Goal: Task Accomplishment & Management: Manage account settings

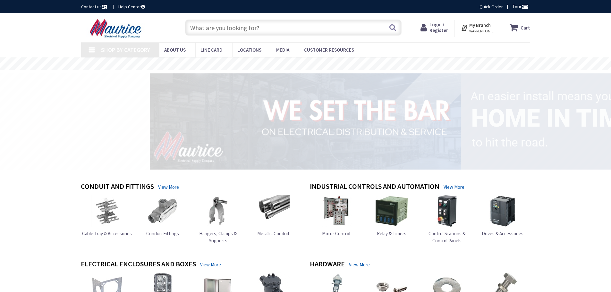
type input "Brenridge Dr, [PERSON_NAME][GEOGRAPHIC_DATA], [GEOGRAPHIC_DATA]"
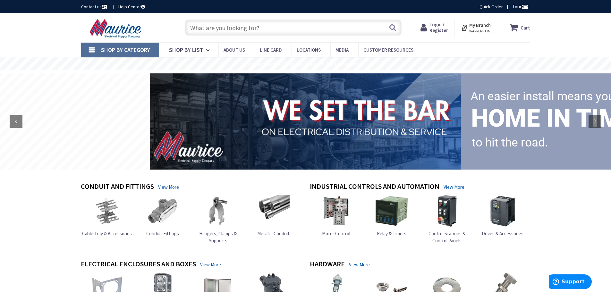
click at [441, 30] on span "Login / Register" at bounding box center [438, 27] width 19 height 12
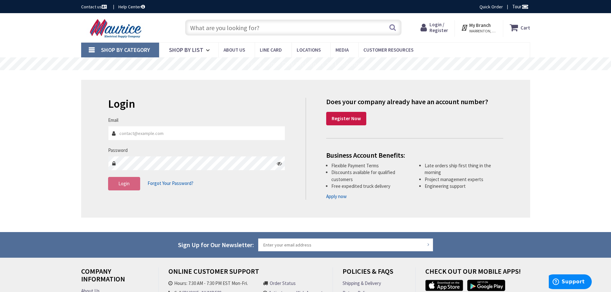
click at [240, 189] on div "Login Forgot Your Password?" at bounding box center [196, 183] width 177 height 13
click at [352, 118] on strong "Register Now" at bounding box center [346, 118] width 29 height 6
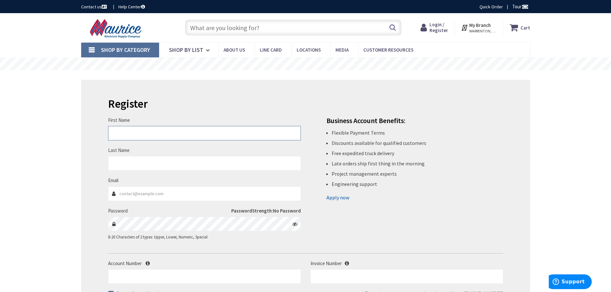
click at [192, 134] on input "First Name" at bounding box center [204, 133] width 193 height 14
type input "William"
type input "Rivera"
type input "estimating@wmelectricalsolutions.com"
click at [330, 225] on div "First Name William Last Name Rivera Email estimating@wmelectricalsolutions.com …" at bounding box center [305, 172] width 405 height 149
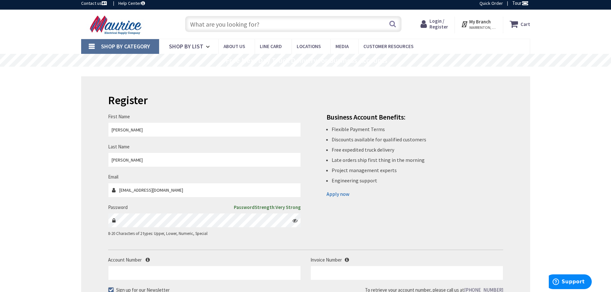
scroll to position [107, 0]
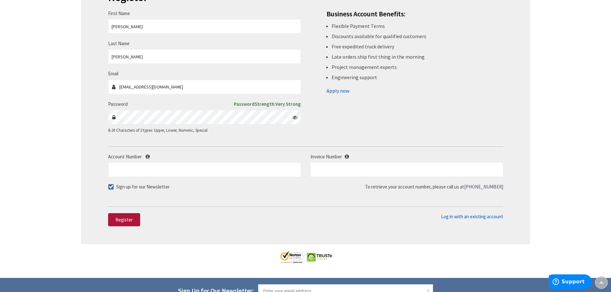
click at [125, 218] on span "Register" at bounding box center [123, 220] width 17 height 6
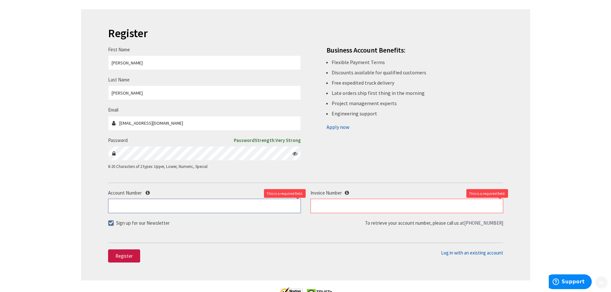
scroll to position [160, 0]
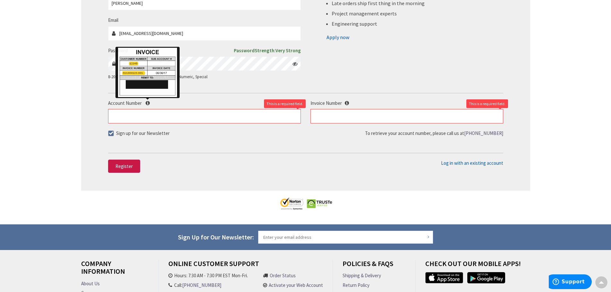
click at [148, 103] on icon at bounding box center [148, 103] width 4 height 5
click at [148, 109] on input "Account Number" at bounding box center [204, 116] width 193 height 14
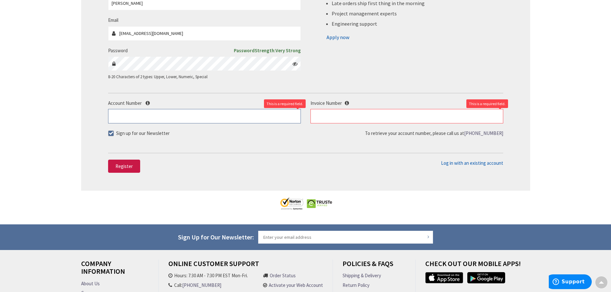
click at [153, 118] on input "Account Number" at bounding box center [204, 116] width 193 height 14
type input "0"
click at [332, 115] on input "text" at bounding box center [406, 116] width 193 height 14
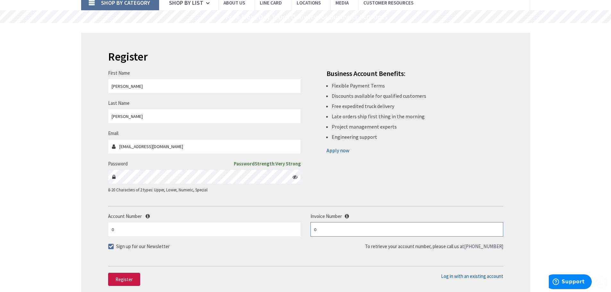
scroll to position [107, 0]
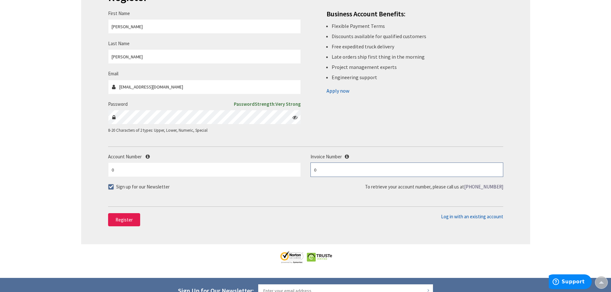
type input "0"
click at [129, 217] on span "Register" at bounding box center [123, 220] width 17 height 6
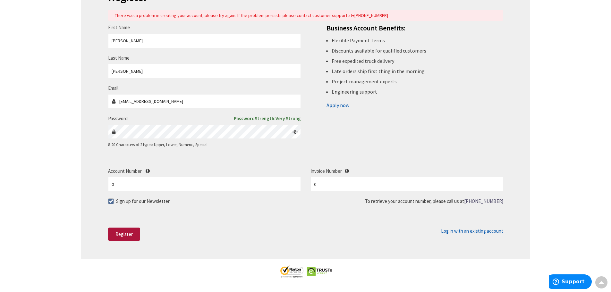
scroll to position [0, 0]
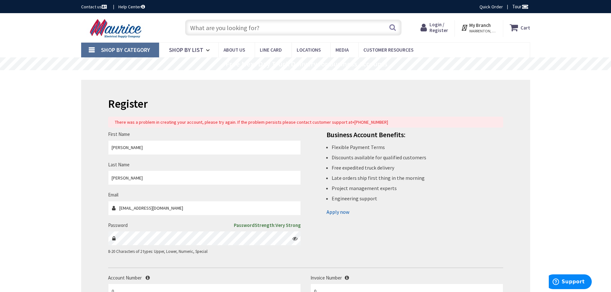
click at [435, 29] on span "Login / Register" at bounding box center [438, 27] width 19 height 12
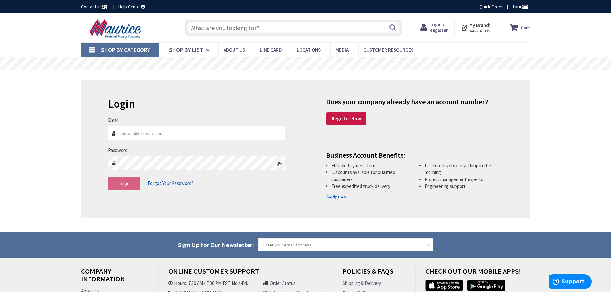
click at [242, 189] on div "Login Forgot Your Password?" at bounding box center [196, 183] width 177 height 13
click at [338, 196] on link "Apply now" at bounding box center [336, 196] width 21 height 7
click at [174, 132] on input "Email" at bounding box center [196, 133] width 177 height 14
type input "[EMAIL_ADDRESS][DOMAIN_NAME]"
click at [131, 181] on button "Login" at bounding box center [124, 183] width 32 height 13
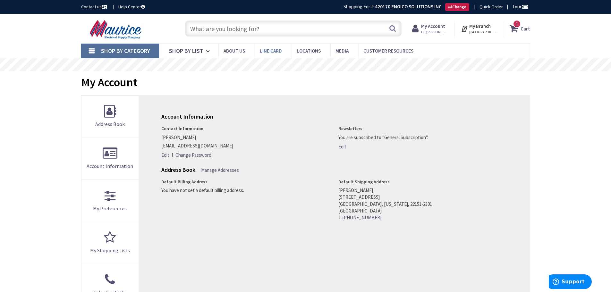
click at [264, 53] on span "Line Card" at bounding box center [271, 51] width 22 height 6
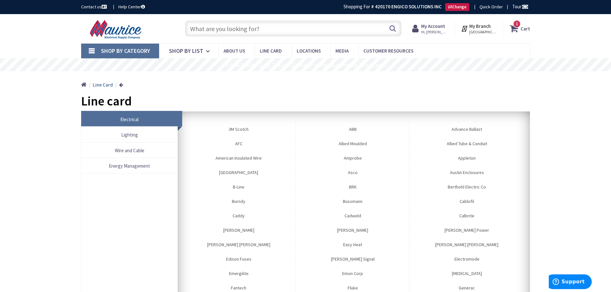
click at [442, 27] on strong "My Account" at bounding box center [433, 26] width 24 height 6
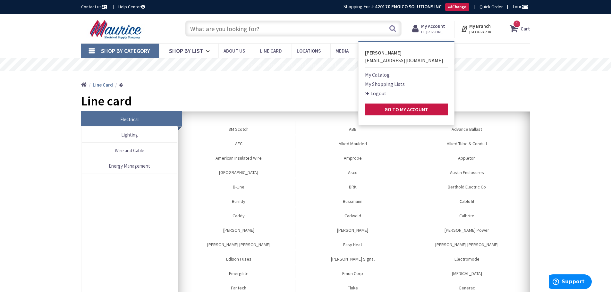
click at [387, 85] on link "My Shopping Lists" at bounding box center [385, 84] width 40 height 8
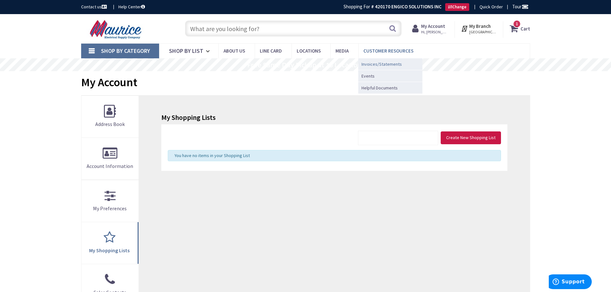
click at [385, 64] on span "Invoices/Statements" at bounding box center [381, 64] width 40 height 6
click at [515, 27] on span "1 1 items" at bounding box center [517, 24] width 8 height 8
